Goal: Task Accomplishment & Management: Complete application form

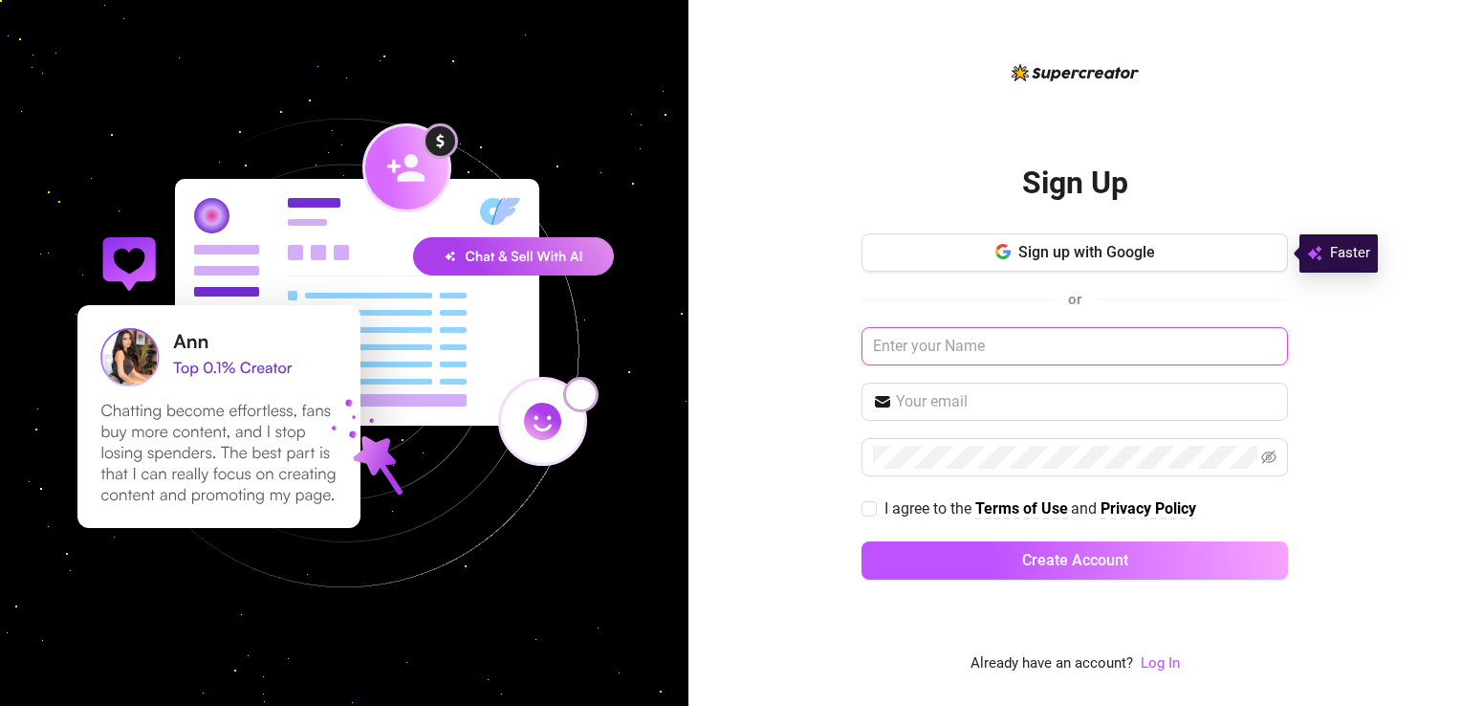
click at [1012, 343] on input "text" at bounding box center [1075, 346] width 427 height 38
type input "ffadsf"
click at [1009, 397] on input "text" at bounding box center [1086, 401] width 381 height 23
paste input "[EMAIL_ADDRESS][DOMAIN_NAME]"
type input "[EMAIL_ADDRESS][DOMAIN_NAME]"
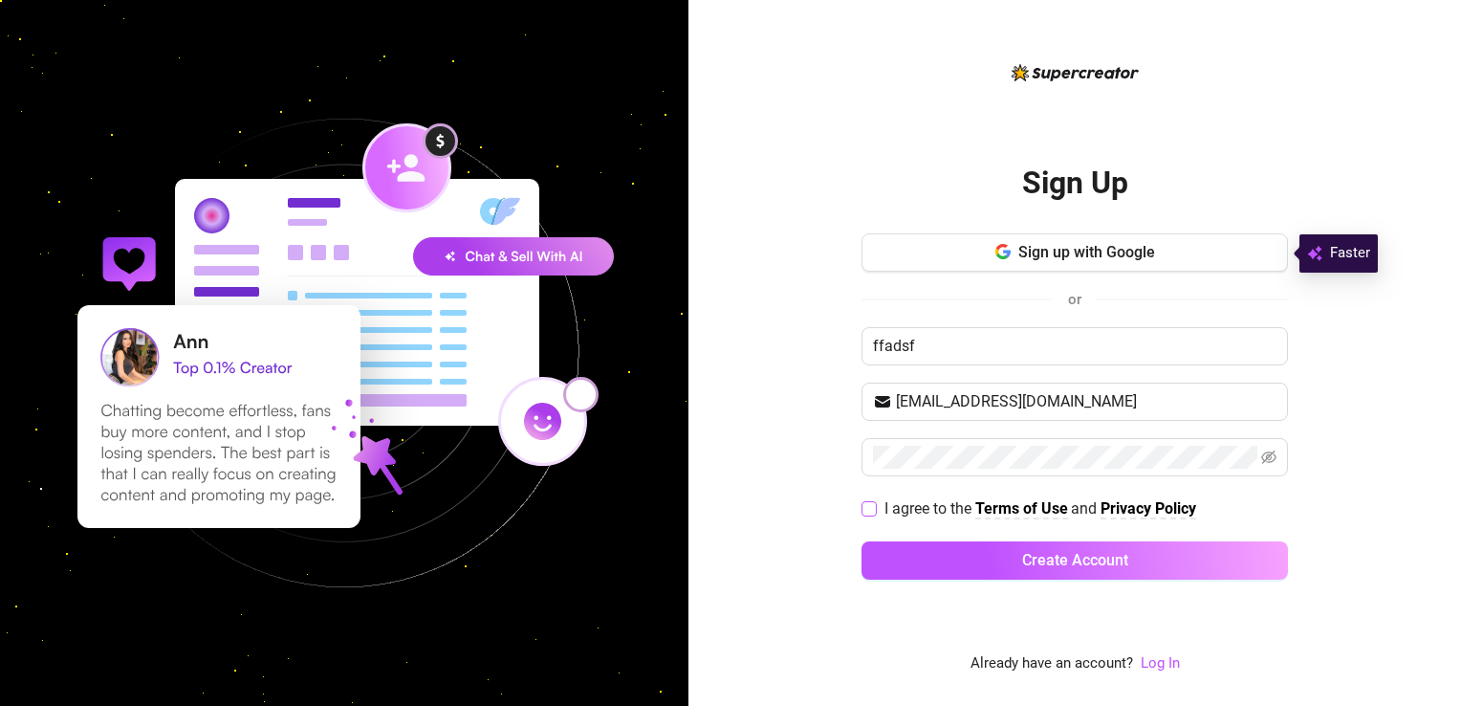
click at [872, 508] on input "I agree to the Terms of Use and Privacy Policy" at bounding box center [868, 507] width 13 height 13
checkbox input "true"
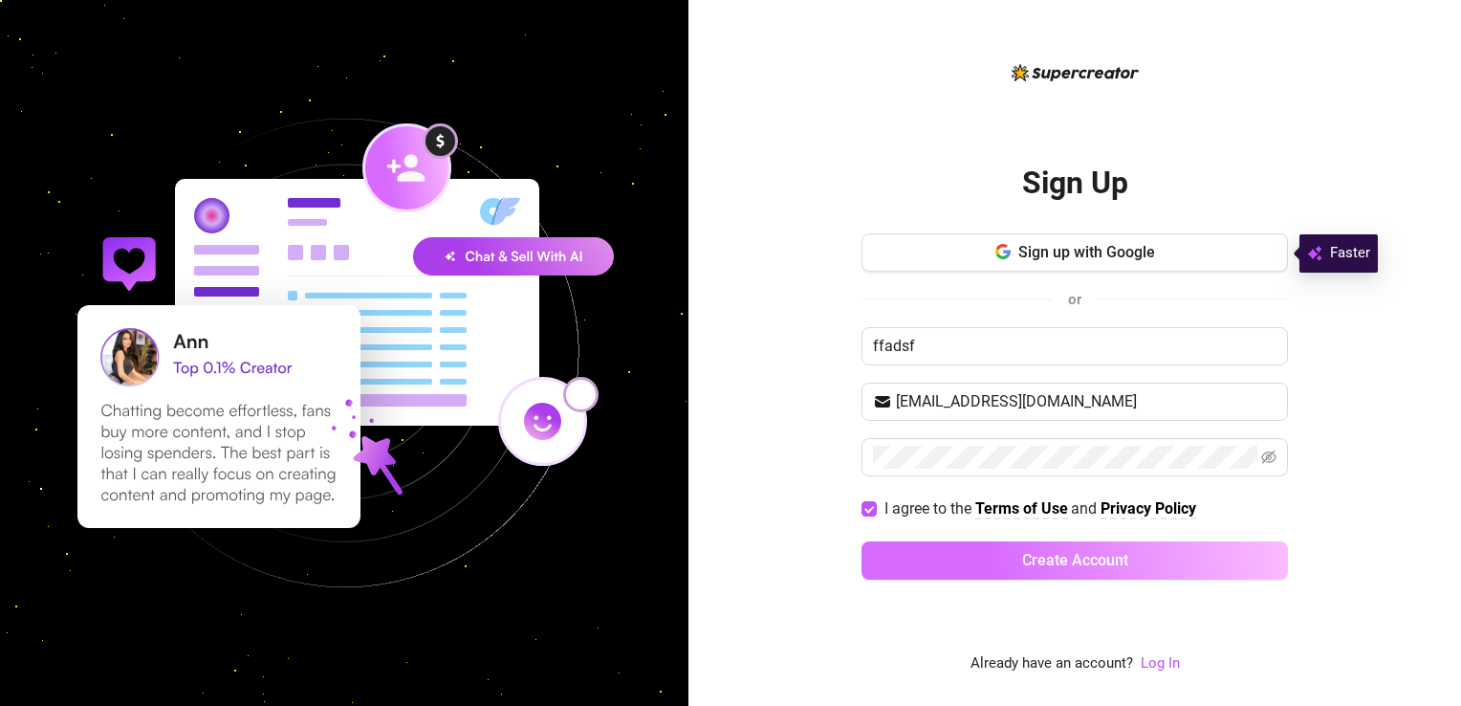
click at [910, 559] on button "Create Account" at bounding box center [1075, 560] width 427 height 38
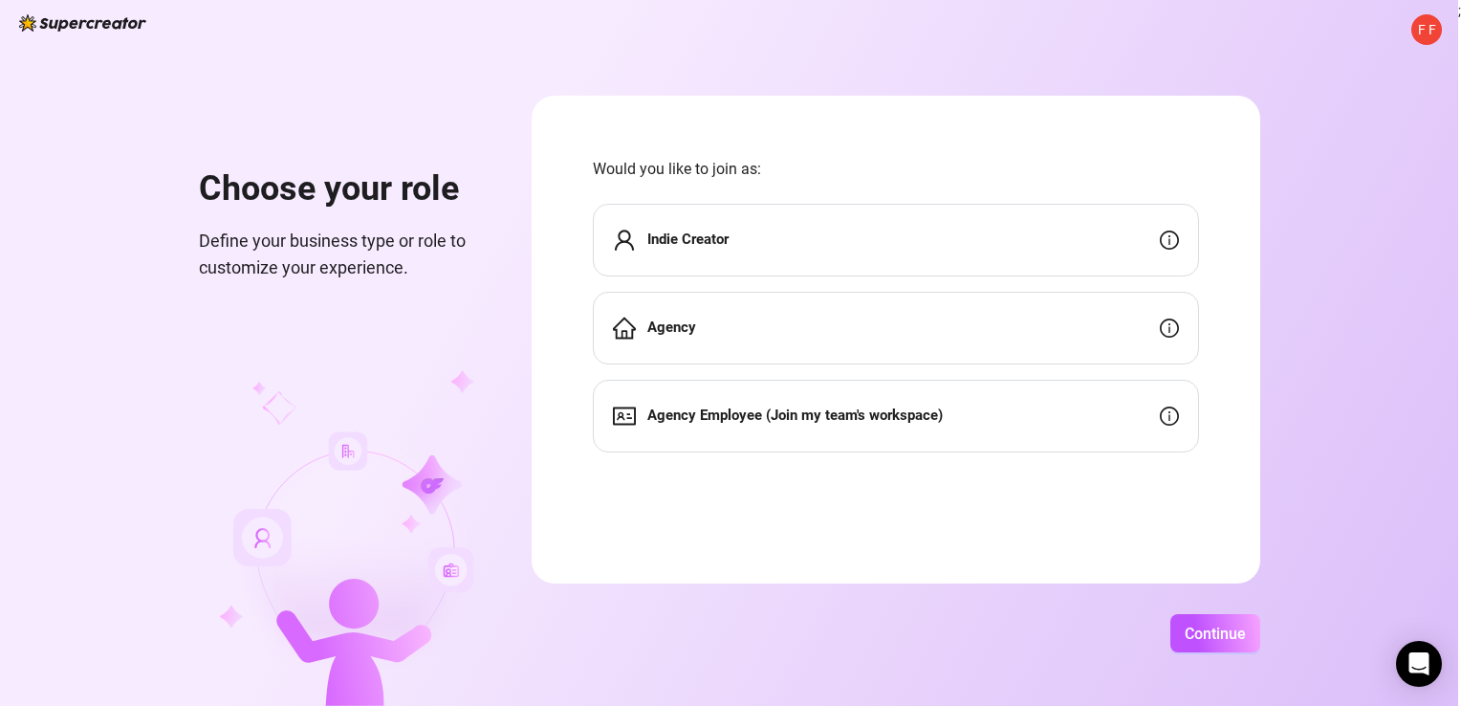
click at [1129, 249] on div "Indie Creator" at bounding box center [896, 240] width 606 height 73
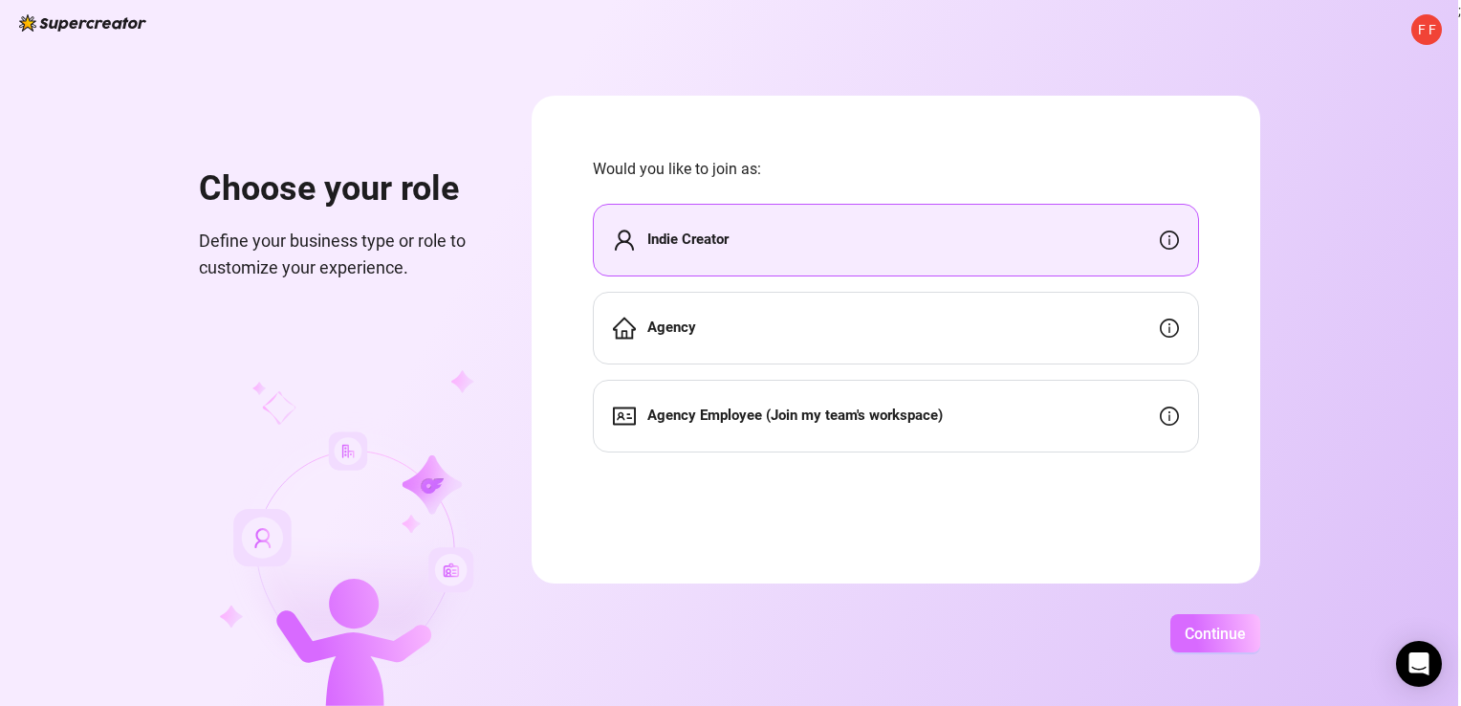
click at [1218, 614] on button "Continue" at bounding box center [1216, 633] width 90 height 38
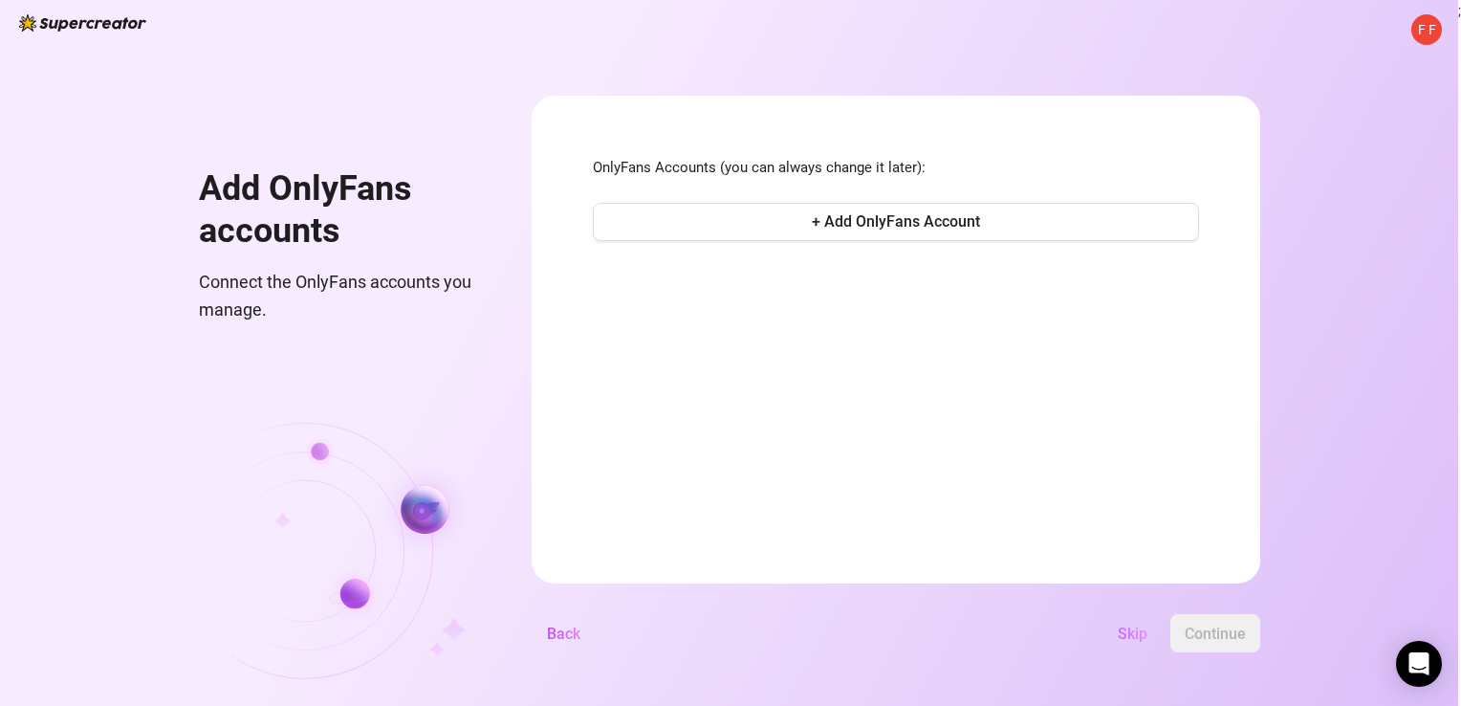
click at [1135, 638] on span "Skip" at bounding box center [1133, 634] width 30 height 18
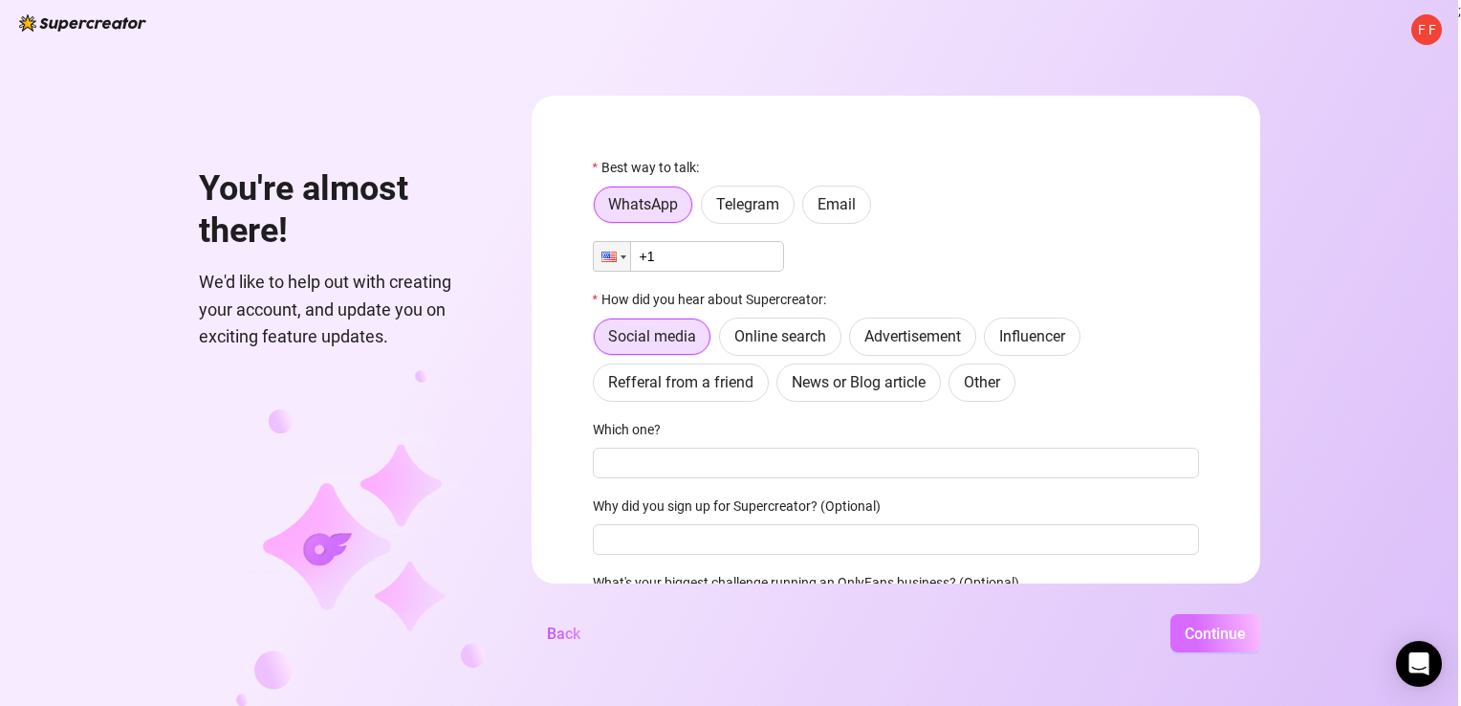
click at [1251, 638] on button "Continue" at bounding box center [1216, 633] width 90 height 38
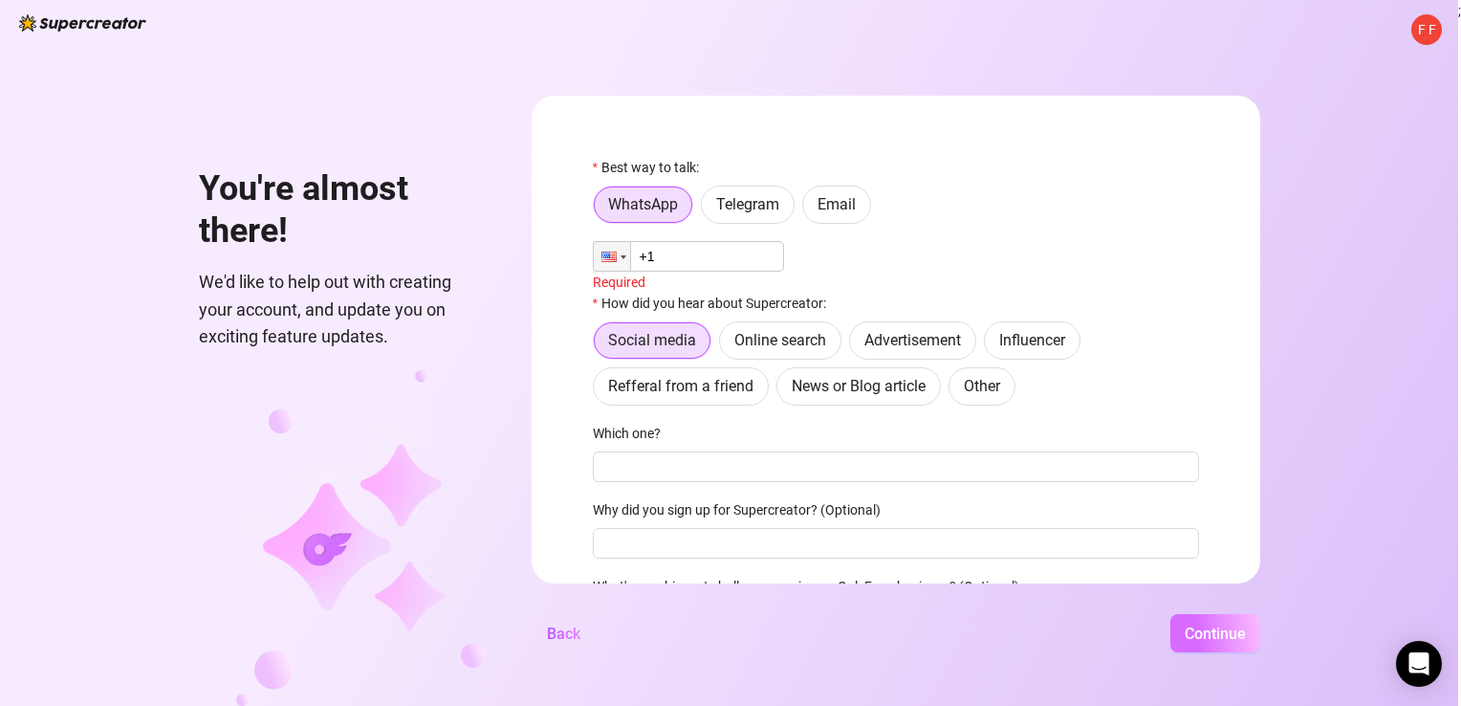
click at [1251, 638] on button "Continue" at bounding box center [1216, 633] width 90 height 38
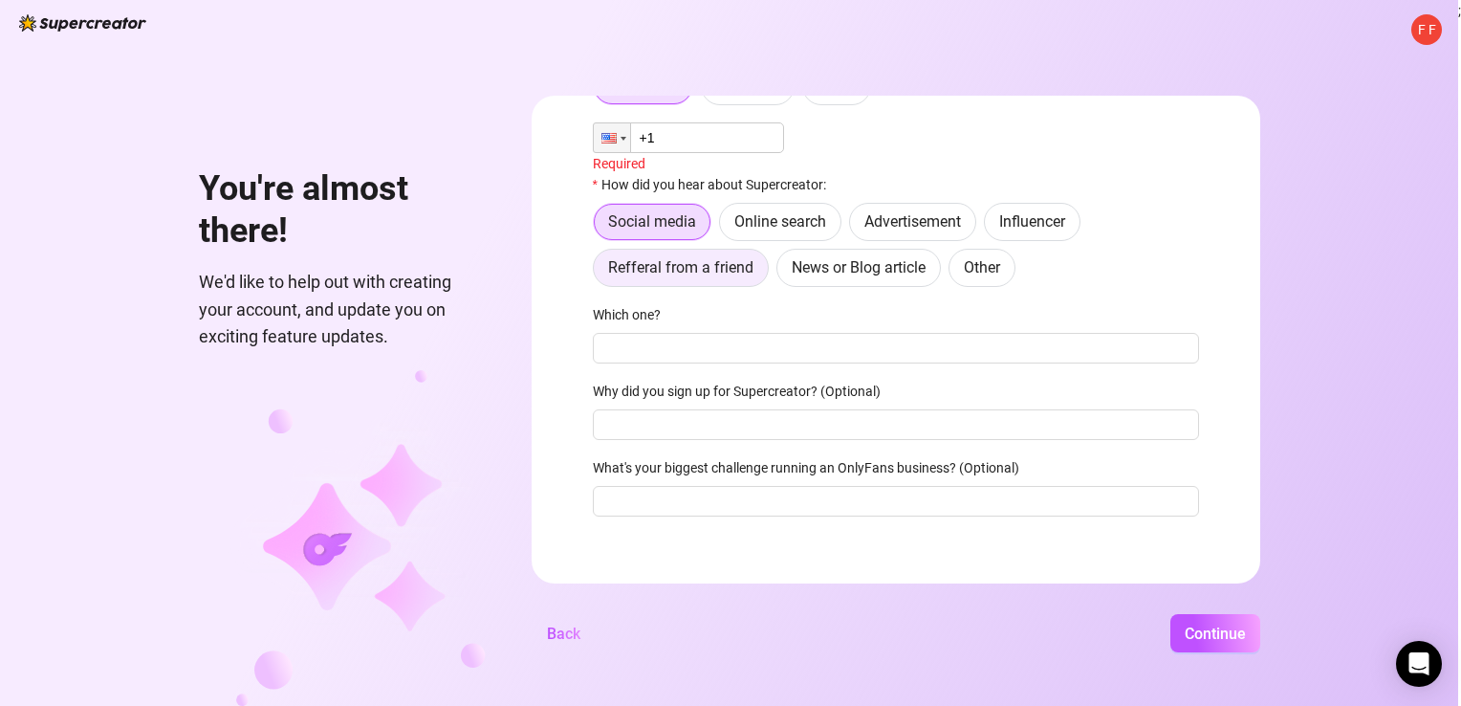
scroll to position [130, 0]
